Goal: Check status: Check status

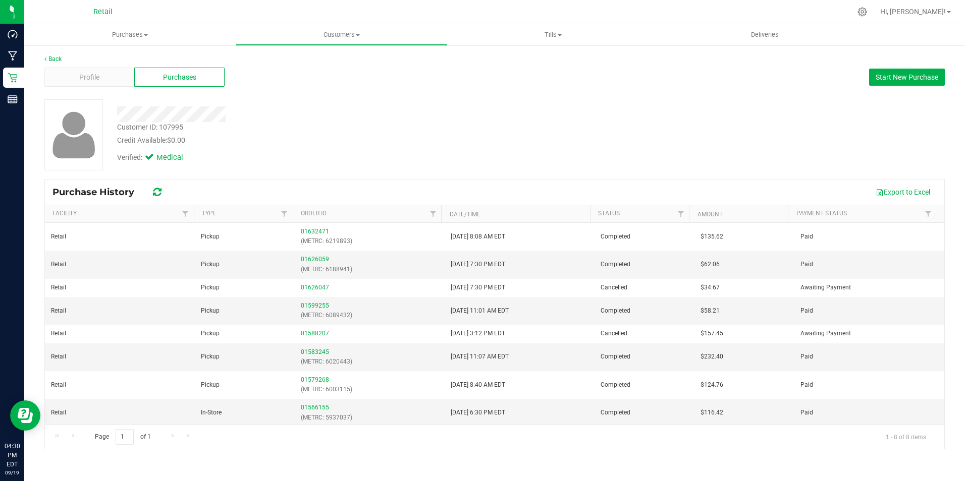
scroll to position [2, 0]
click at [306, 256] on link "01626059" at bounding box center [315, 257] width 28 height 7
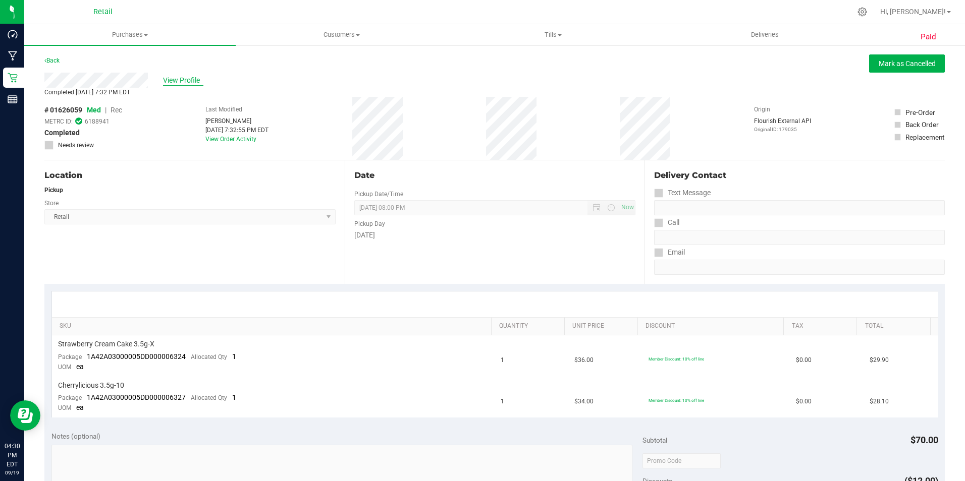
click at [188, 79] on span "View Profile" at bounding box center [183, 80] width 40 height 11
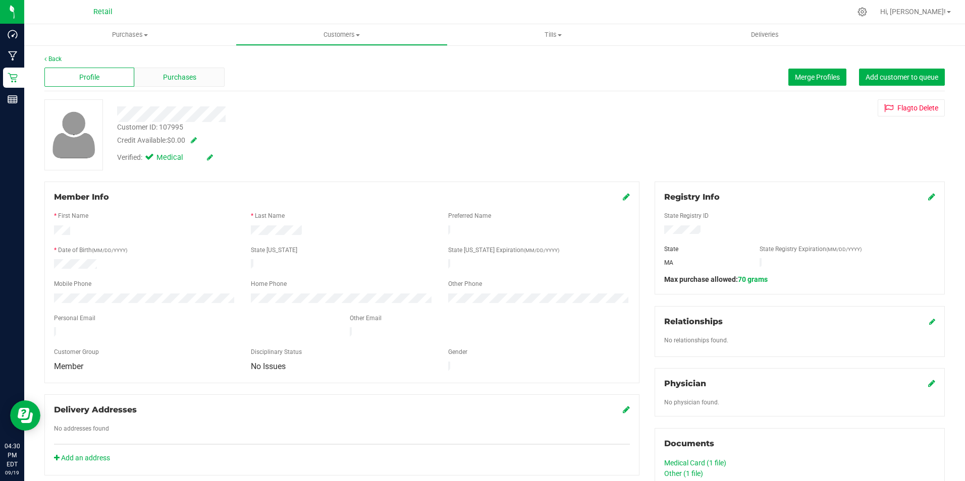
click at [191, 71] on div "Purchases" at bounding box center [179, 77] width 90 height 19
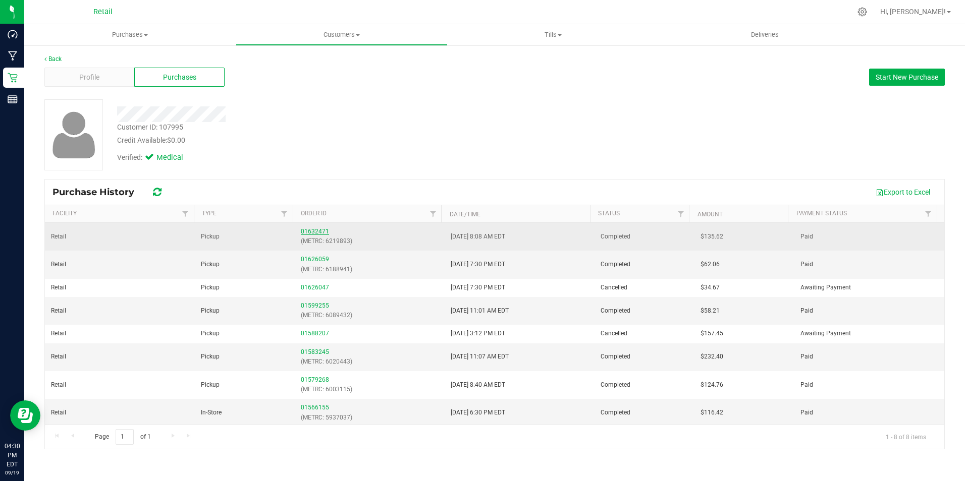
click at [309, 231] on link "01632471" at bounding box center [315, 231] width 28 height 7
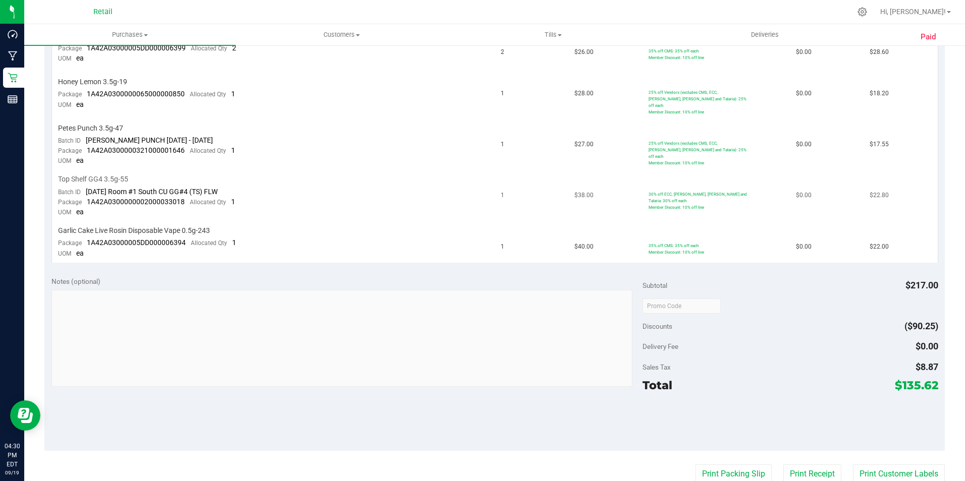
scroll to position [555, 0]
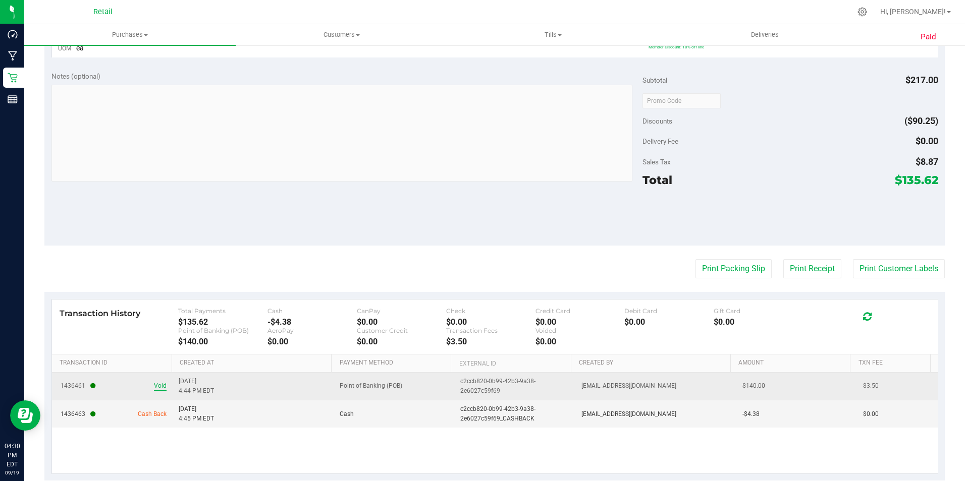
click at [155, 382] on span "Void" at bounding box center [160, 387] width 13 height 10
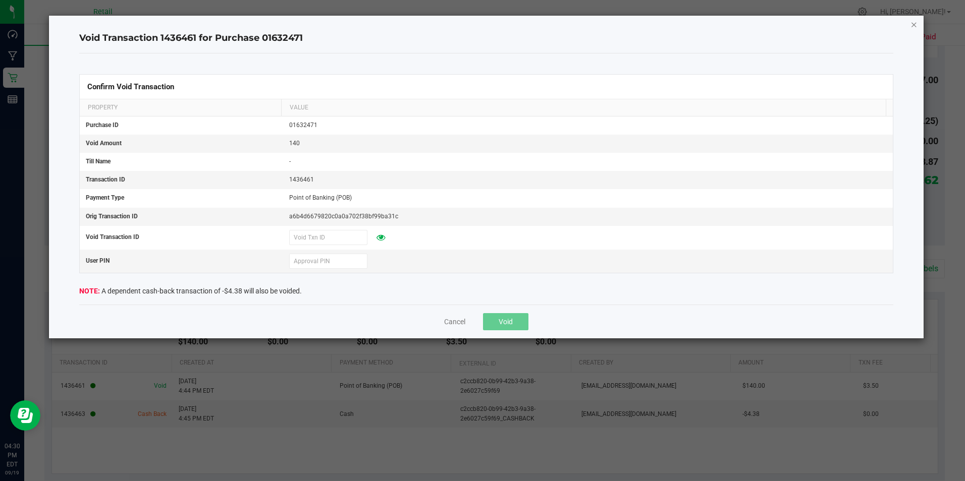
click at [912, 23] on icon "Close" at bounding box center [913, 24] width 7 height 12
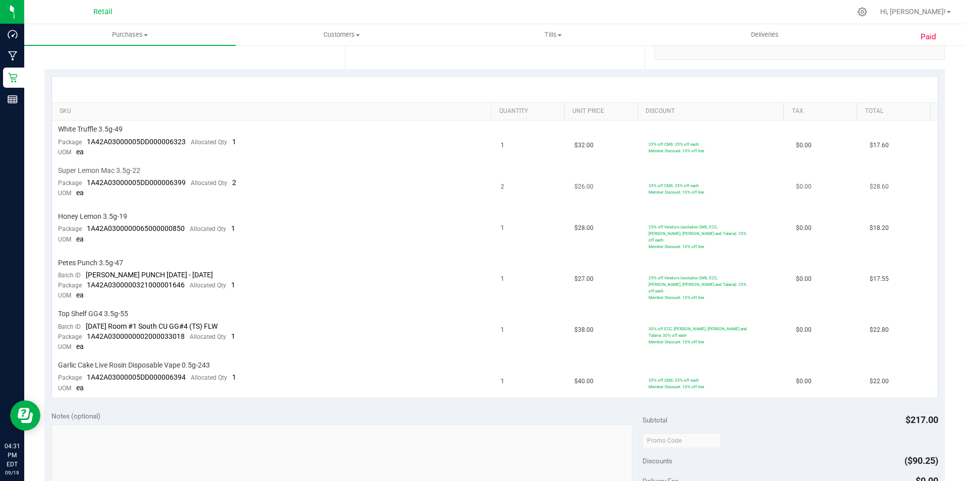
scroll to position [0, 0]
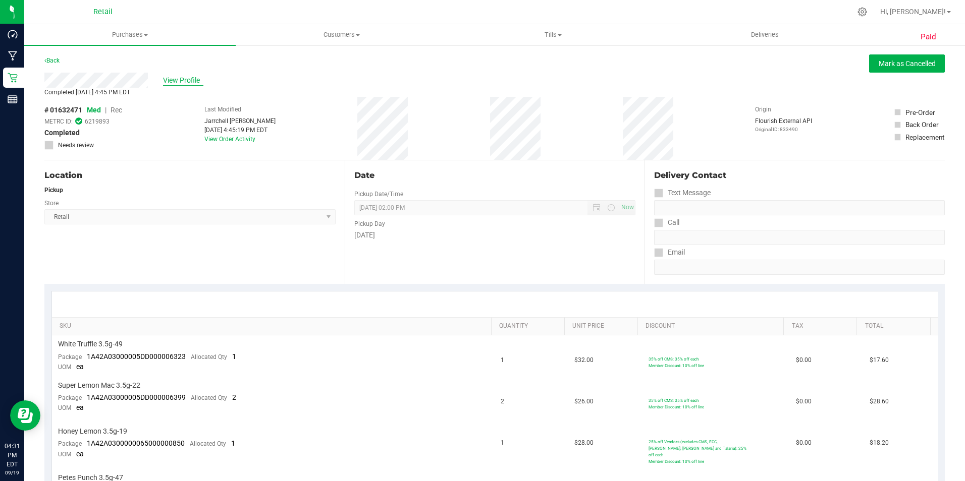
click at [187, 79] on span "View Profile" at bounding box center [183, 80] width 40 height 11
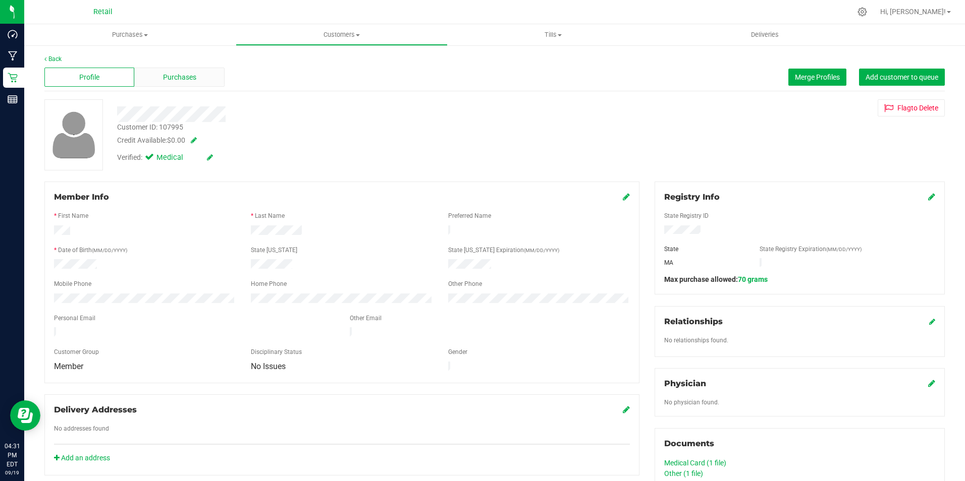
click at [188, 73] on span "Purchases" at bounding box center [179, 77] width 33 height 11
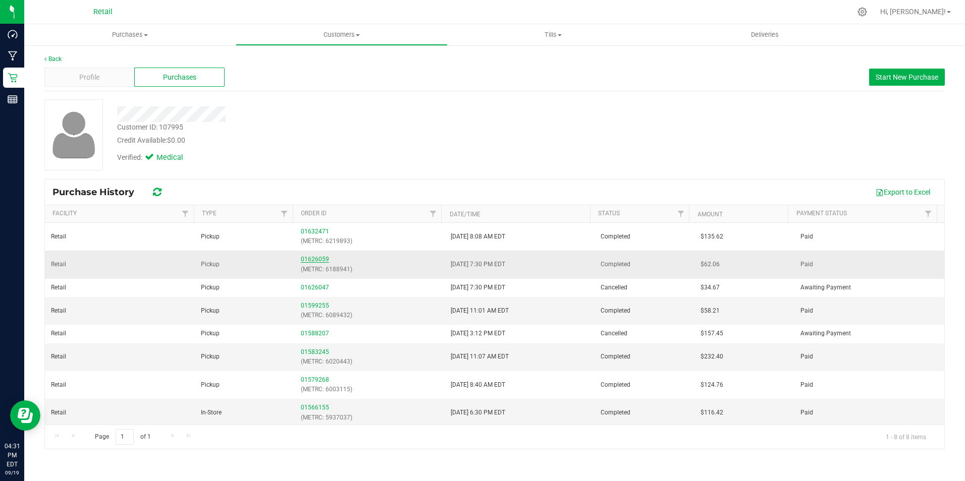
scroll to position [2, 0]
